Goal: Answer question/provide support

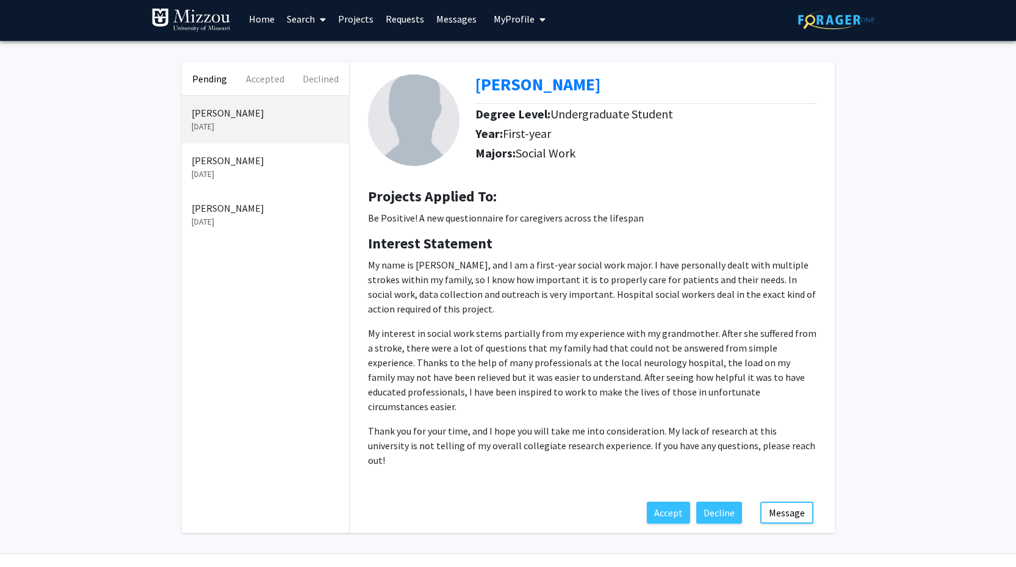
scroll to position [4, 0]
click at [672, 501] on button "Accept" at bounding box center [668, 512] width 43 height 22
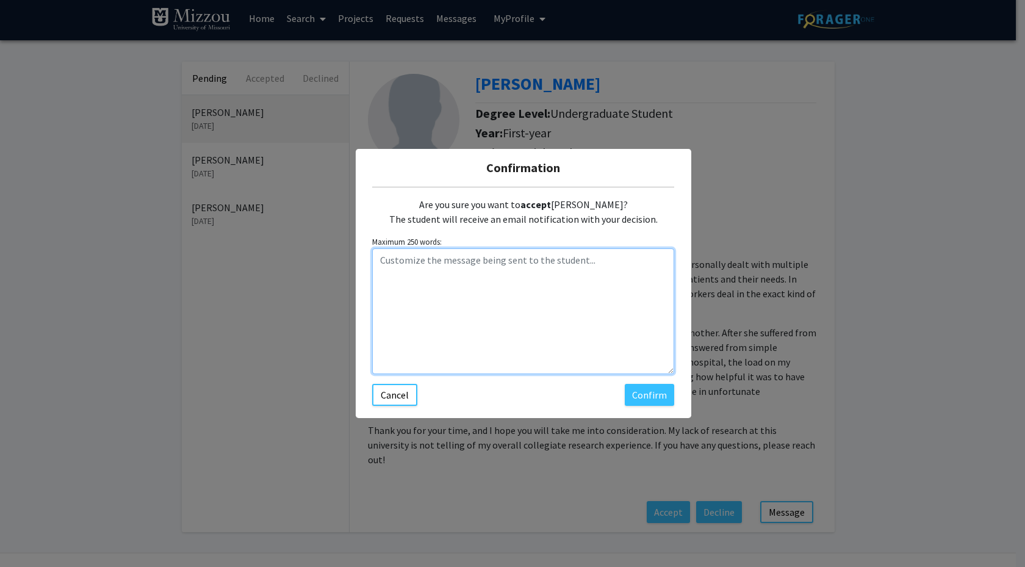
click at [506, 289] on textarea "Customize the message being sent to the student..." at bounding box center [523, 311] width 302 height 126
type textarea "Hi [PERSON_NAME]- I will send you an email and we can find a time to meet to di…"
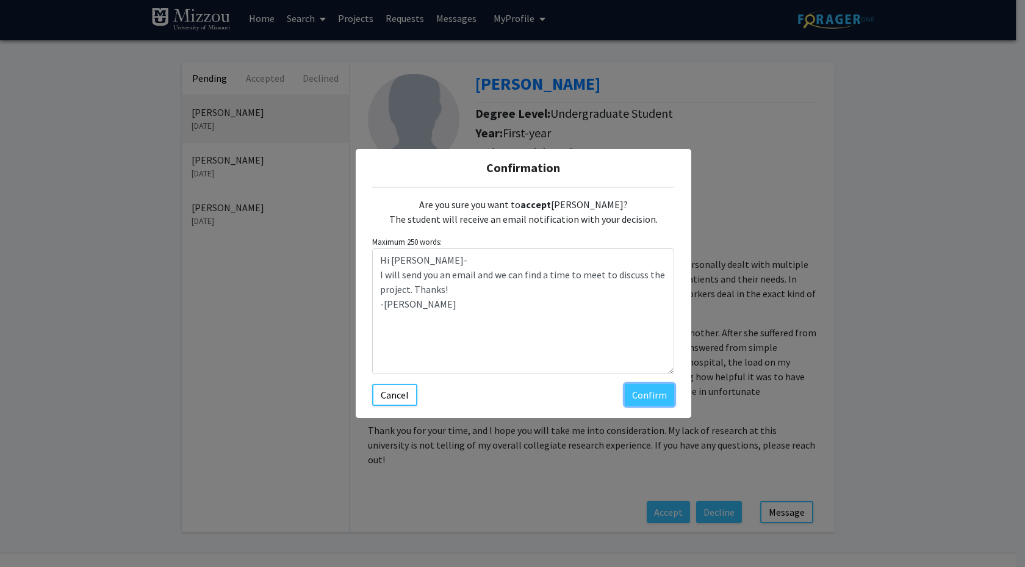
click at [659, 386] on button "Confirm" at bounding box center [649, 395] width 49 height 22
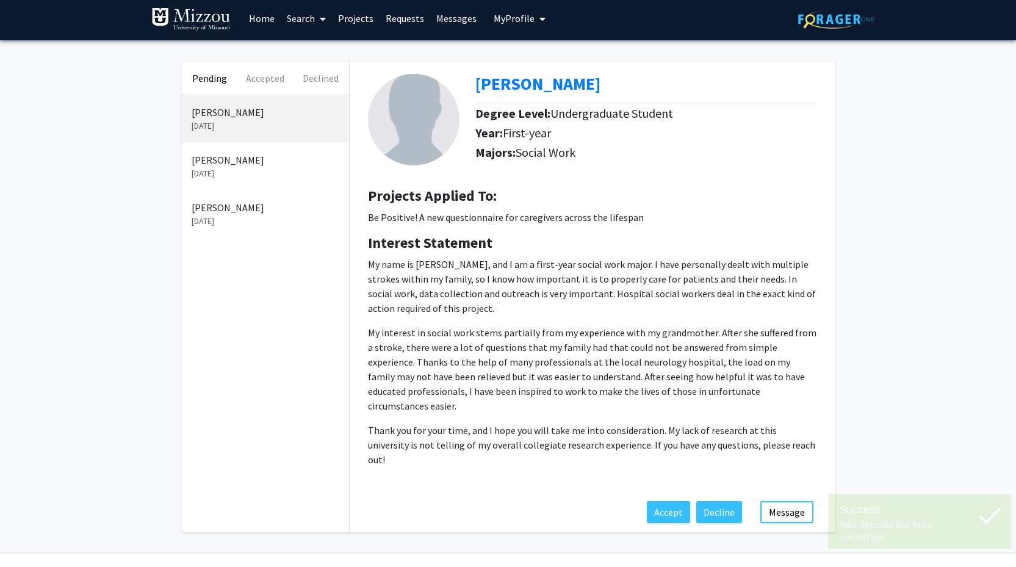
scroll to position [0, 0]
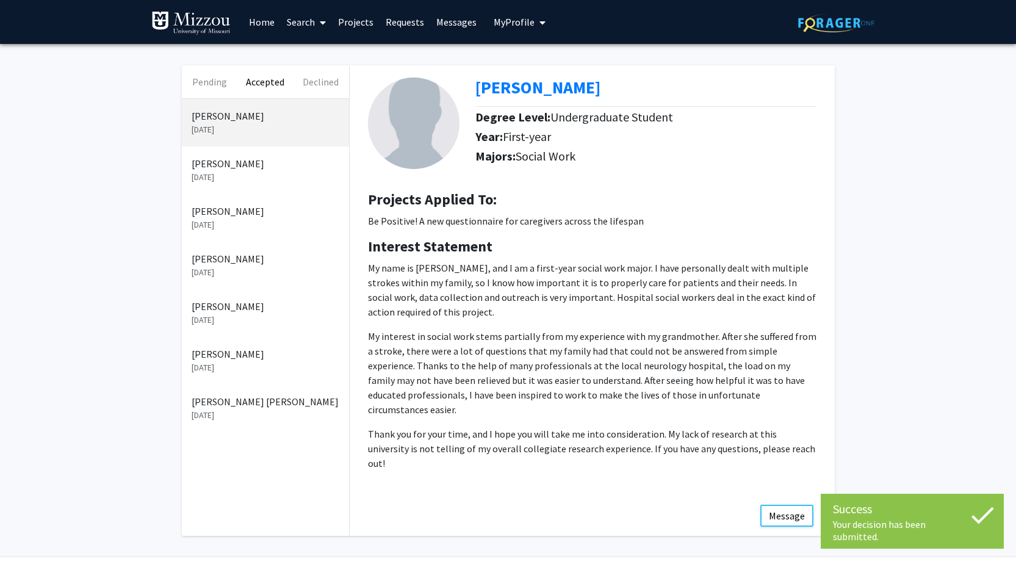
click at [270, 81] on button "Accepted" at bounding box center [265, 81] width 56 height 33
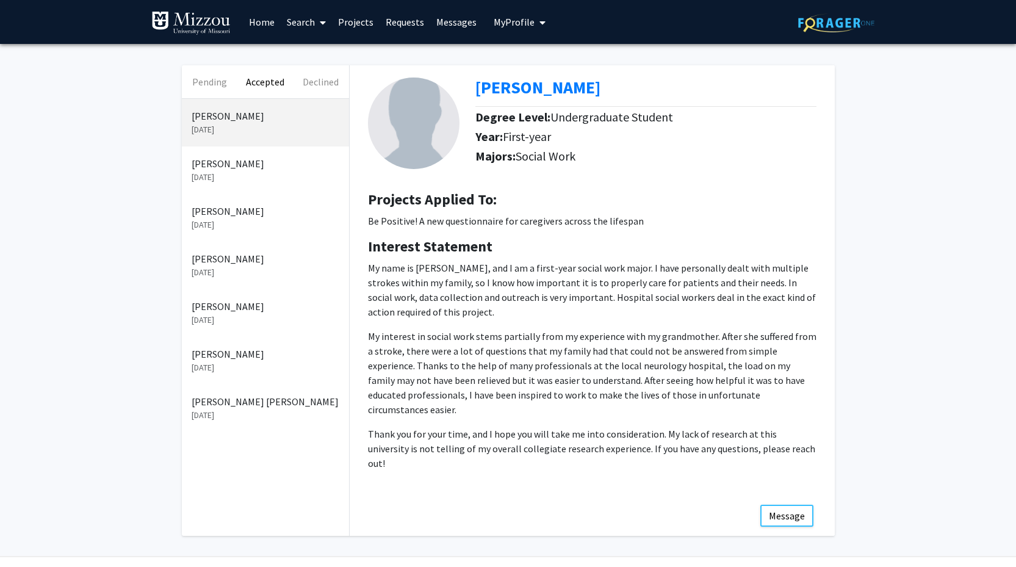
click at [215, 84] on button "Pending" at bounding box center [210, 81] width 56 height 33
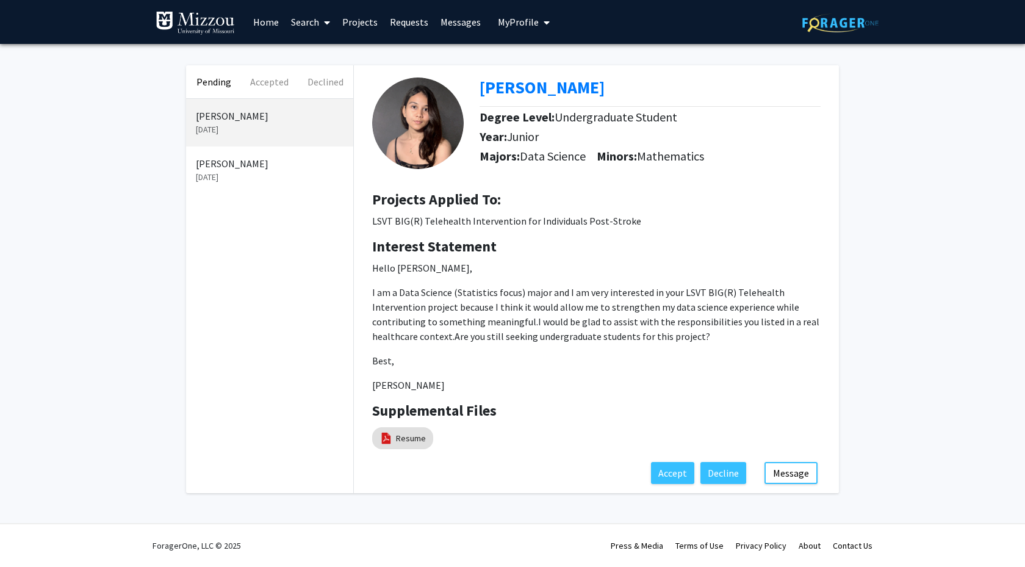
click at [262, 83] on button "Accepted" at bounding box center [270, 81] width 56 height 33
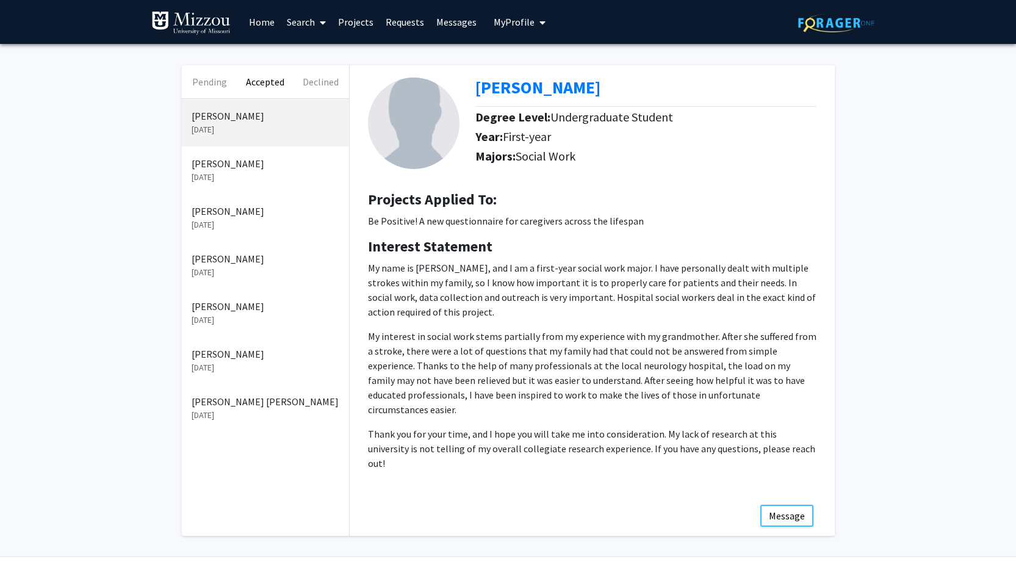
click at [325, 79] on button "Declined" at bounding box center [321, 81] width 56 height 33
